Goal: Entertainment & Leisure: Consume media (video, audio)

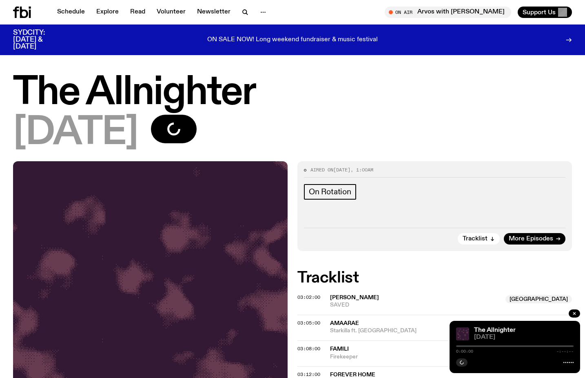
scroll to position [75, 0]
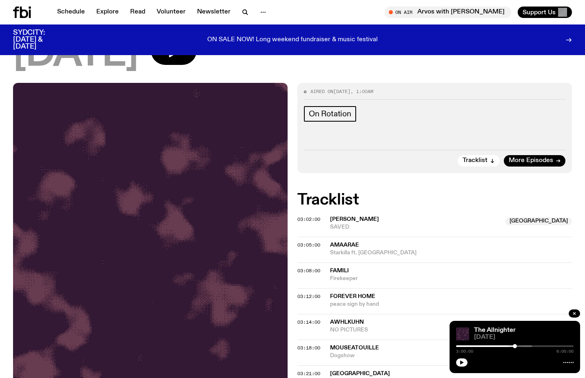
drag, startPoint x: 530, startPoint y: 345, endPoint x: 515, endPoint y: 345, distance: 15.5
click at [515, 345] on div at bounding box center [515, 346] width 4 height 4
click at [465, 360] on button "button" at bounding box center [461, 362] width 11 height 8
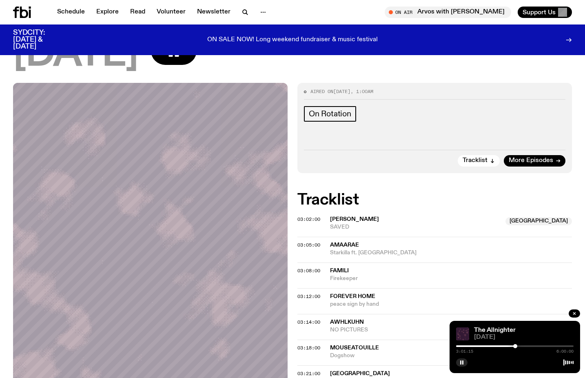
click at [515, 345] on div at bounding box center [515, 346] width 4 height 4
click at [517, 346] on div at bounding box center [517, 346] width 4 height 4
click at [519, 346] on div at bounding box center [519, 346] width 4 height 4
click at [522, 345] on div at bounding box center [523, 346] width 4 height 4
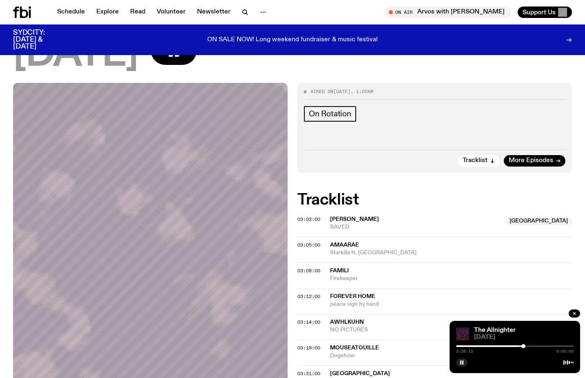
click at [523, 345] on div at bounding box center [523, 346] width 4 height 4
click at [524, 346] on div at bounding box center [524, 346] width 4 height 4
click at [524, 347] on div at bounding box center [524, 346] width 4 height 4
click at [525, 347] on div at bounding box center [525, 346] width 4 height 4
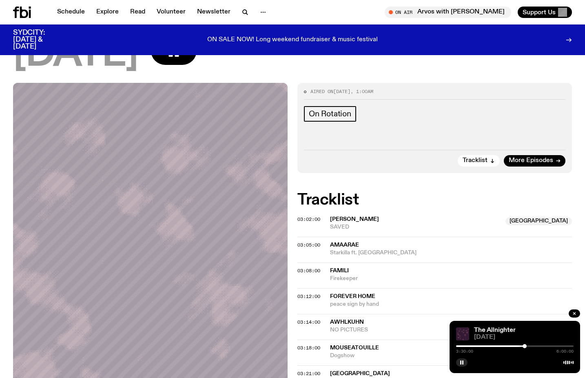
click at [524, 347] on div at bounding box center [524, 346] width 4 height 4
click at [526, 345] on div at bounding box center [526, 346] width 4 height 4
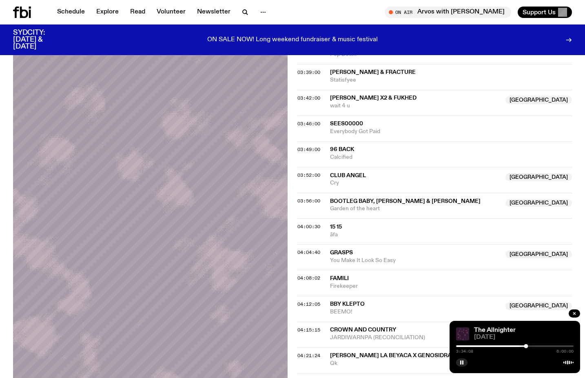
scroll to position [479, 0]
click at [527, 347] on div at bounding box center [527, 346] width 4 height 4
drag, startPoint x: 528, startPoint y: 345, endPoint x: 534, endPoint y: 347, distance: 5.8
click at [534, 347] on div at bounding box center [534, 346] width 4 height 4
drag, startPoint x: 534, startPoint y: 347, endPoint x: 529, endPoint y: 346, distance: 5.0
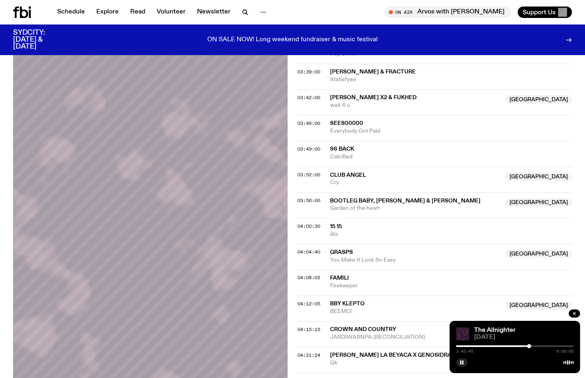
click at [529, 346] on div at bounding box center [529, 346] width 4 height 4
drag, startPoint x: 532, startPoint y: 345, endPoint x: 520, endPoint y: 345, distance: 11.8
click at [520, 345] on div at bounding box center [514, 346] width 117 height 2
click at [526, 345] on div at bounding box center [514, 346] width 117 height 2
click at [524, 346] on div at bounding box center [524, 346] width 4 height 4
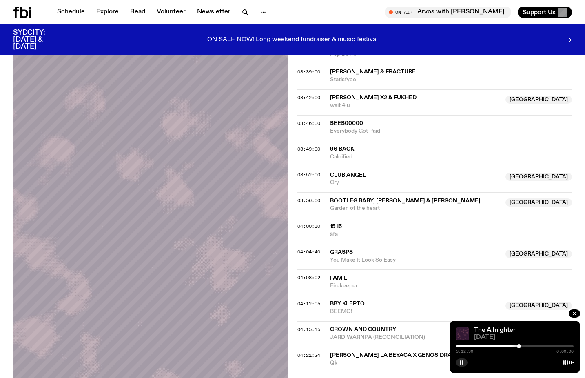
drag, startPoint x: 526, startPoint y: 347, endPoint x: 519, endPoint y: 346, distance: 7.8
click at [519, 346] on div at bounding box center [519, 346] width 4 height 4
click at [519, 345] on div at bounding box center [519, 346] width 4 height 4
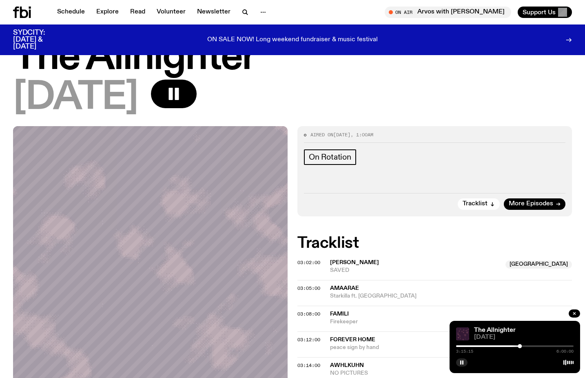
scroll to position [0, 0]
